Goal: Task Accomplishment & Management: Use online tool/utility

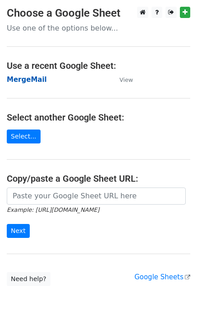
click at [25, 79] on strong "MergeMail" at bounding box center [27, 80] width 40 height 8
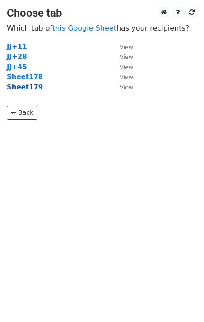
click at [27, 87] on strong "Sheet179" at bounding box center [25, 87] width 36 height 8
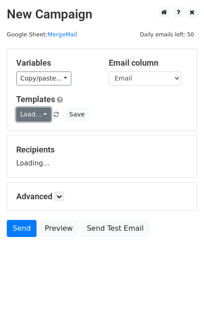
drag, startPoint x: 36, startPoint y: 109, endPoint x: 42, endPoint y: 118, distance: 10.7
click at [37, 109] on link "Load..." at bounding box center [33, 115] width 35 height 14
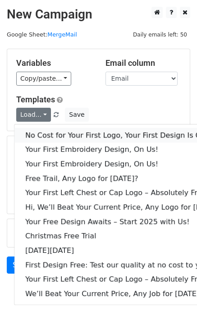
click at [55, 136] on link "No Cost for Your First Logo, Your First Design Is On Us!" at bounding box center [123, 135] width 218 height 14
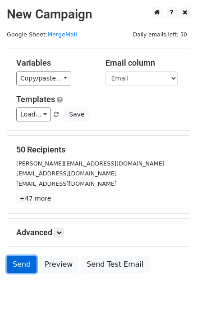
click at [21, 260] on link "Send" at bounding box center [22, 264] width 30 height 17
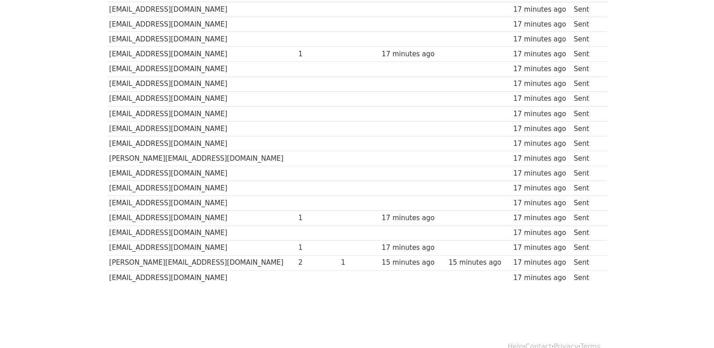
scroll to position [627, 0]
